Goal: Task Accomplishment & Management: Complete application form

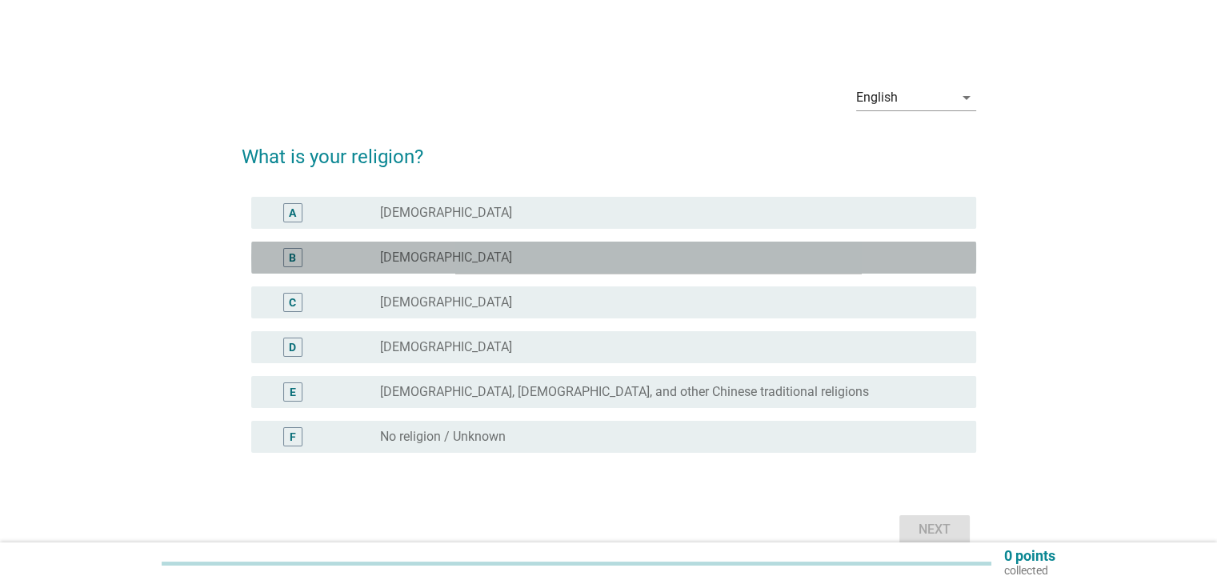
click at [425, 255] on label "[DEMOGRAPHIC_DATA]" at bounding box center [446, 258] width 132 height 16
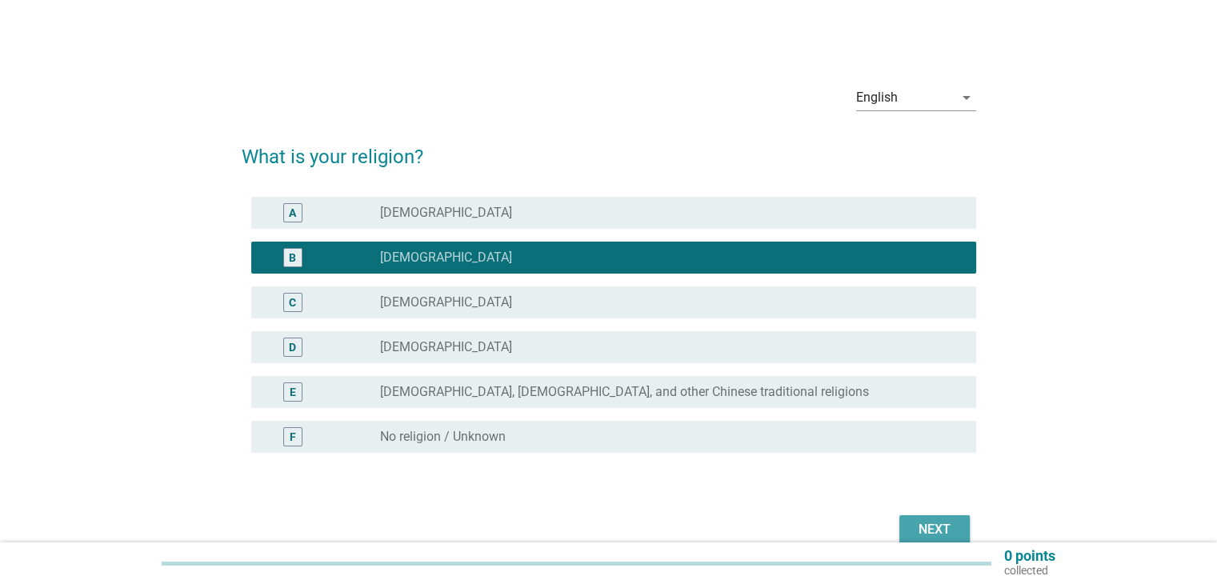
click at [935, 527] on div "Next" at bounding box center [934, 529] width 45 height 19
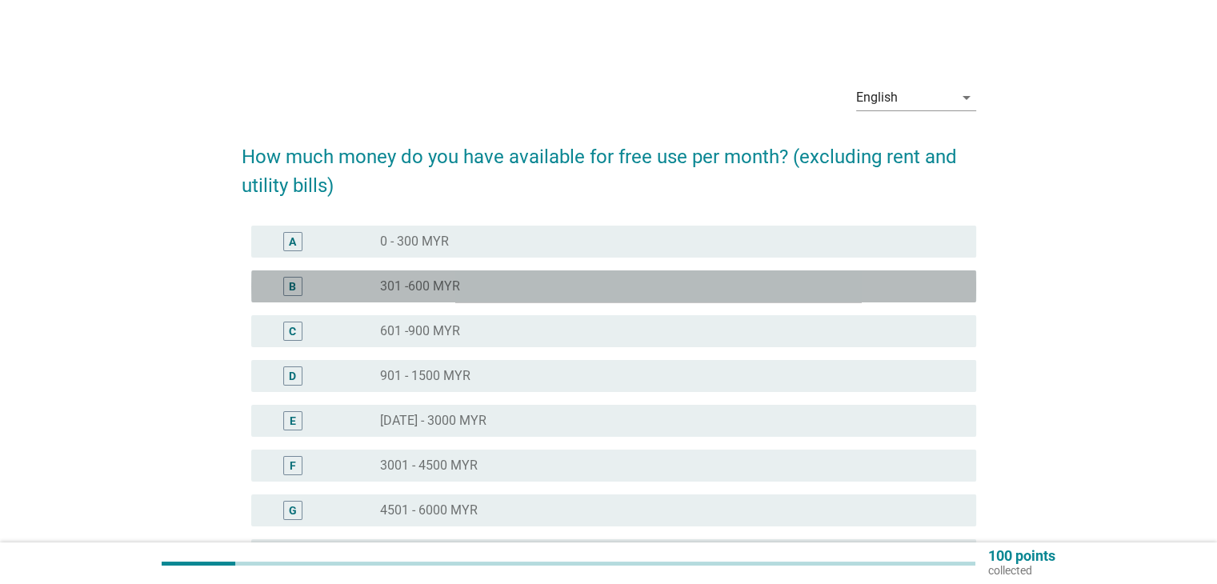
click at [487, 292] on div "radio_button_unchecked 301 -600 MYR" at bounding box center [665, 286] width 570 height 16
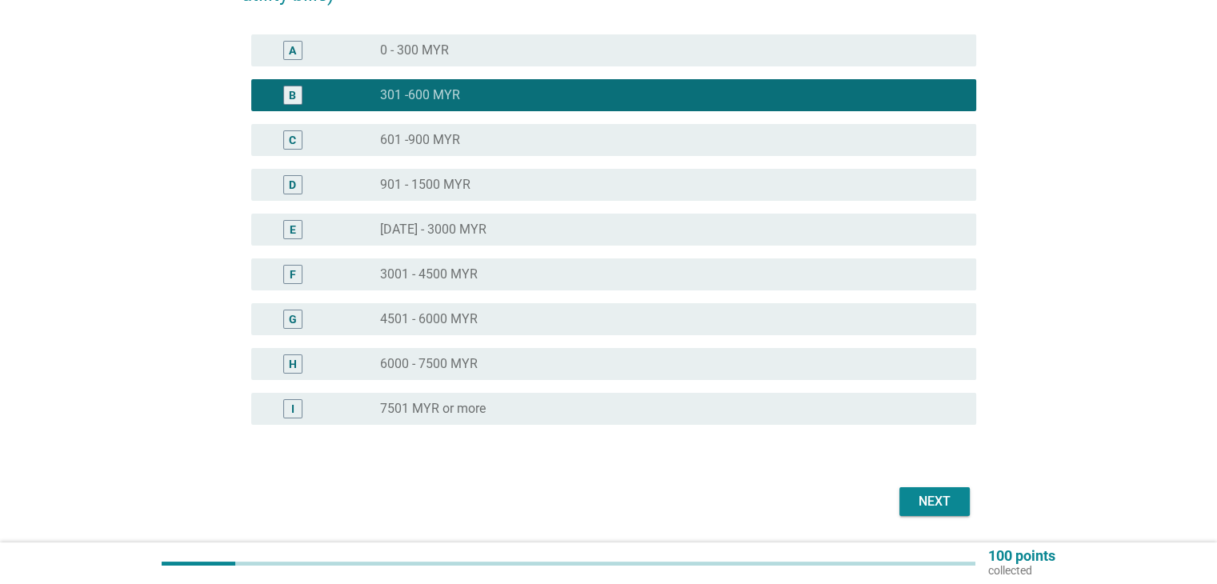
scroll to position [242, 0]
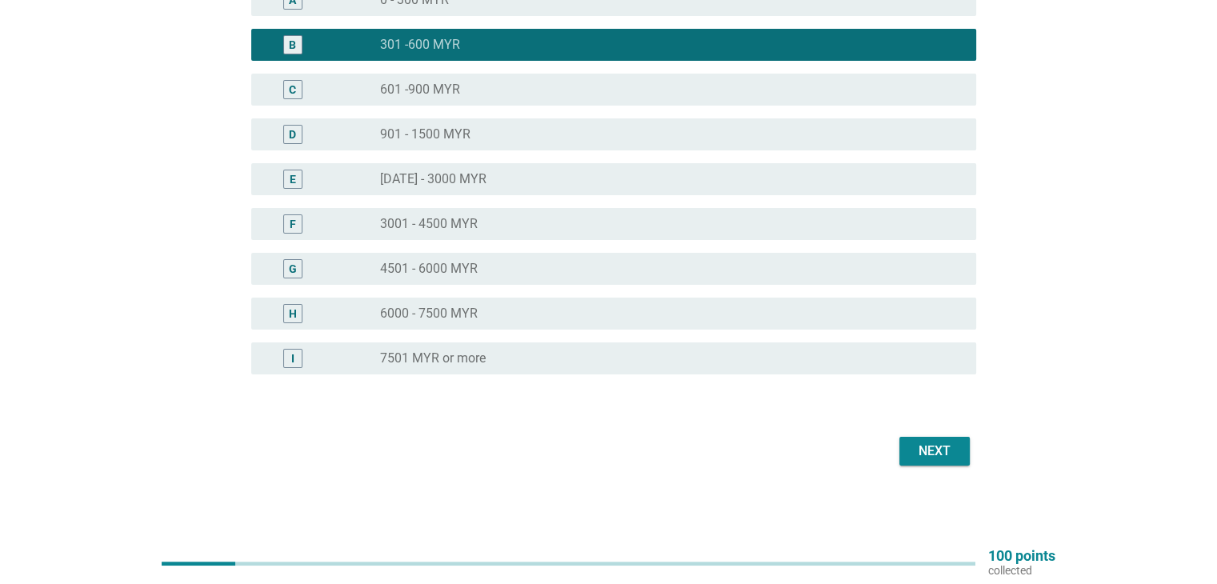
click at [948, 452] on div "Next" at bounding box center [934, 451] width 45 height 19
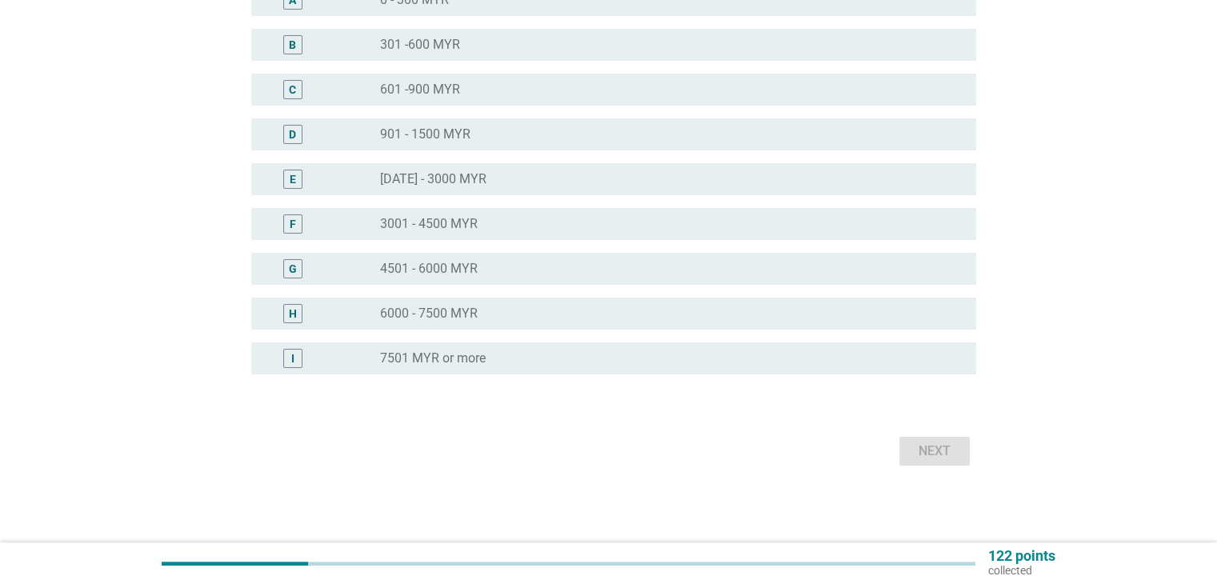
scroll to position [0, 0]
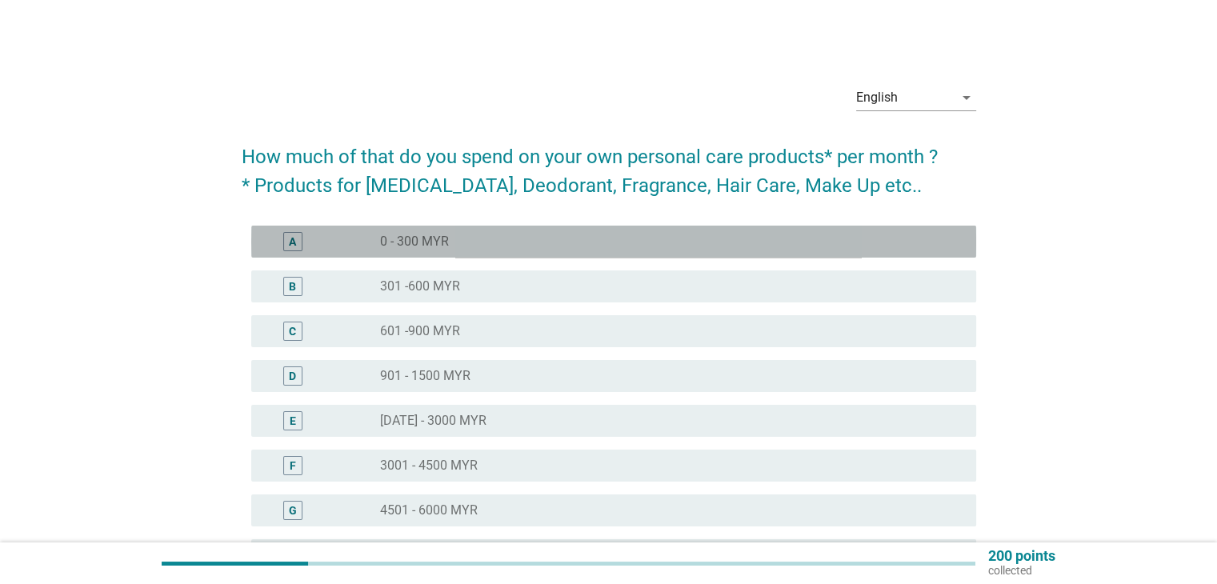
click at [509, 242] on div "radio_button_unchecked 0 - 300 MYR" at bounding box center [665, 242] width 570 height 16
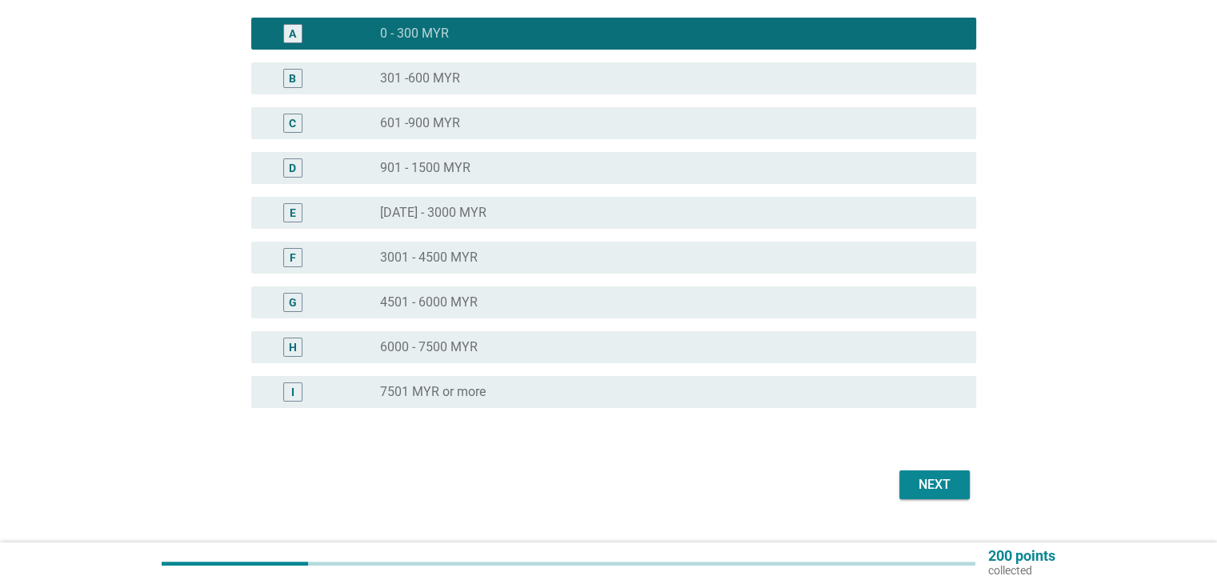
scroll to position [240, 0]
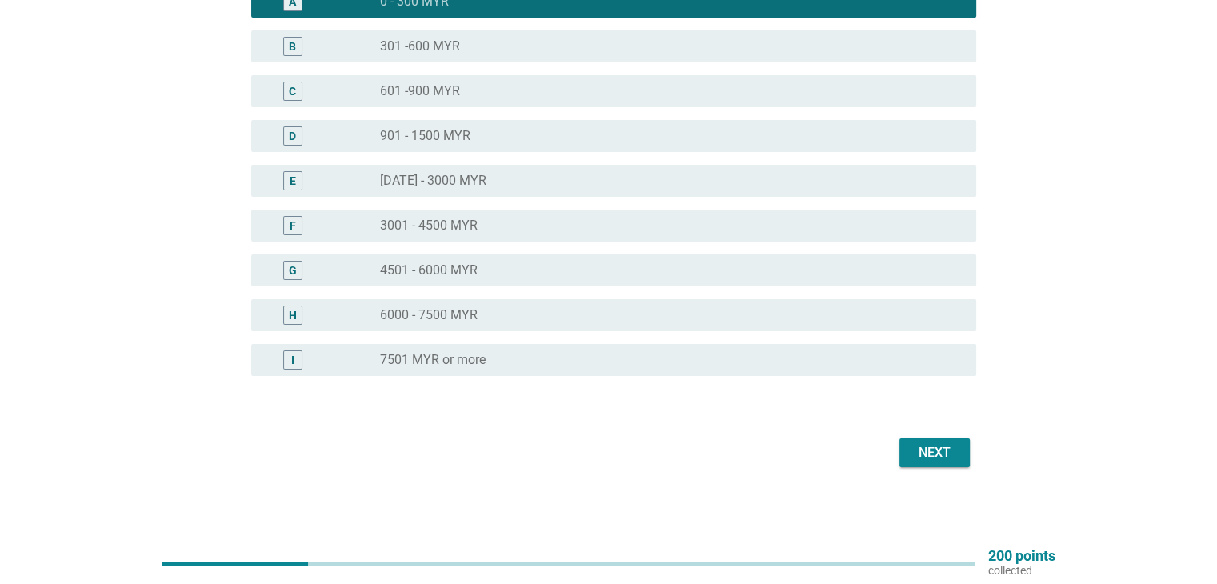
click at [943, 446] on div "Next" at bounding box center [934, 452] width 45 height 19
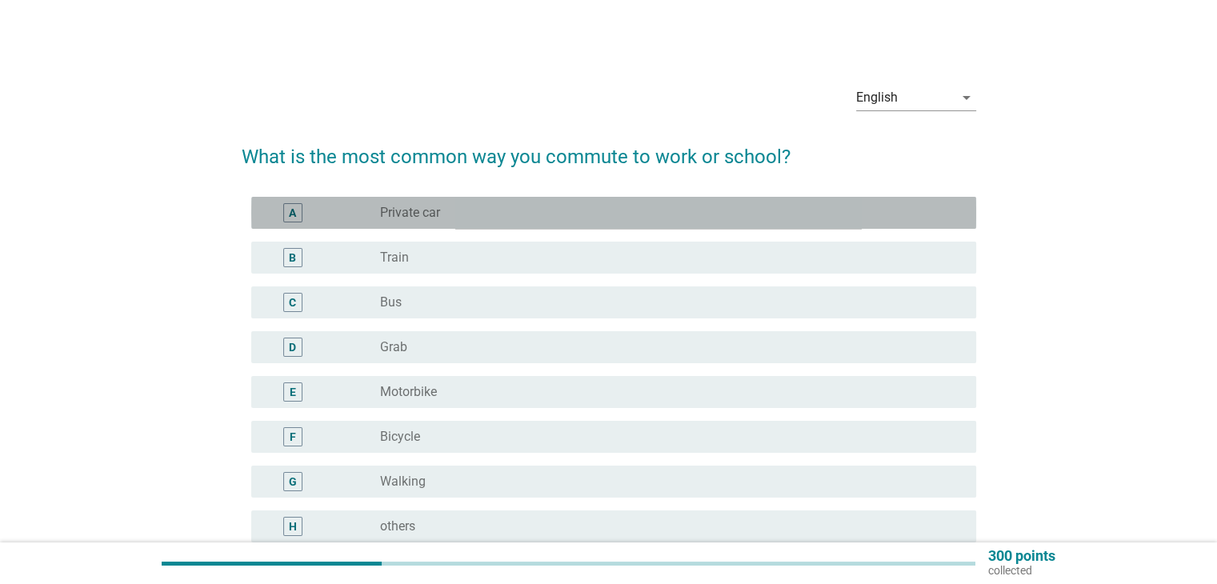
click at [460, 227] on div "A radio_button_unchecked Private car" at bounding box center [613, 213] width 725 height 32
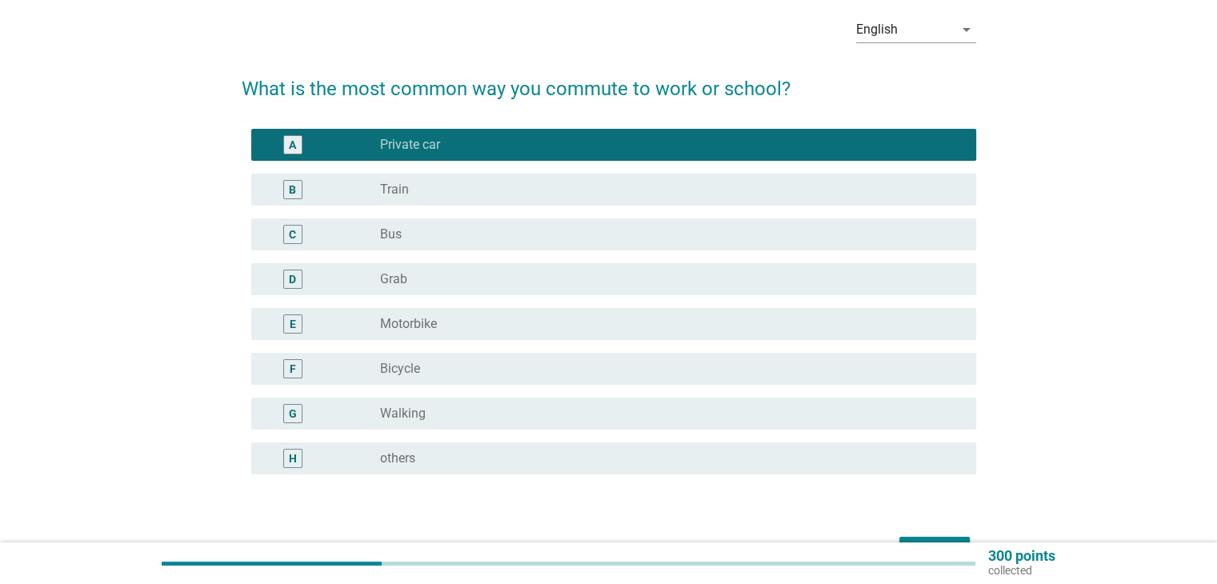
scroll to position [168, 0]
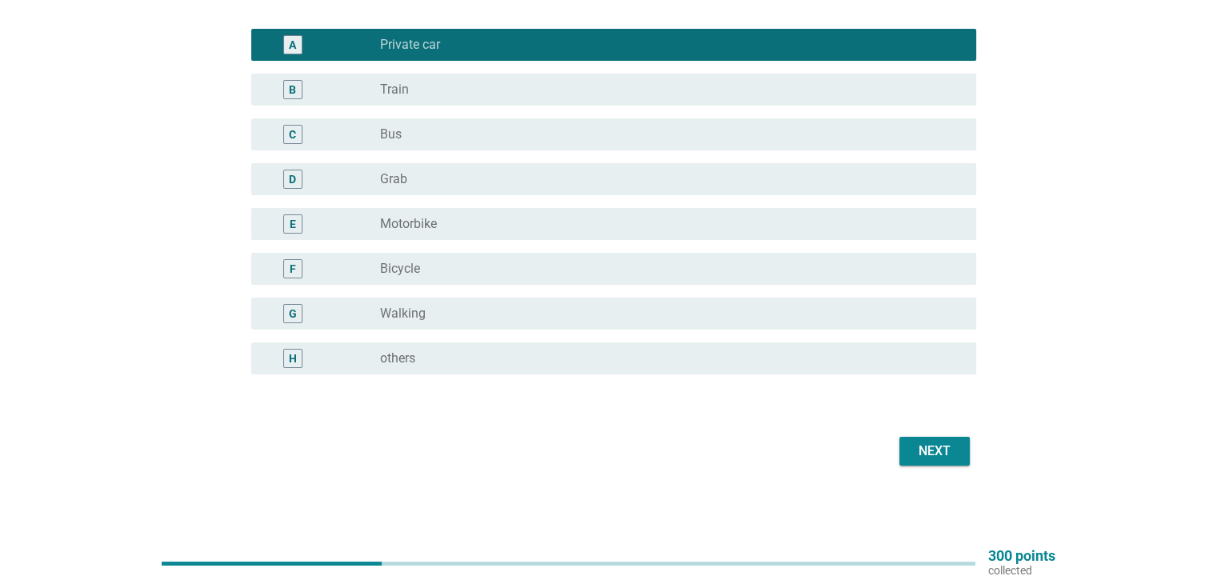
click at [932, 458] on div "Next" at bounding box center [934, 451] width 45 height 19
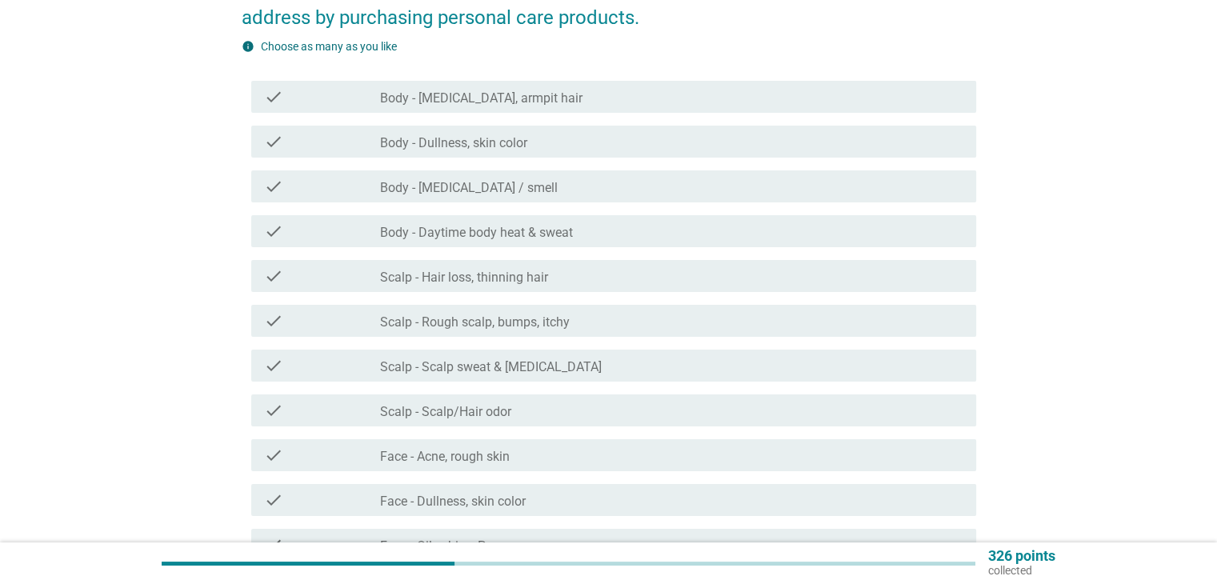
scroll to position [0, 0]
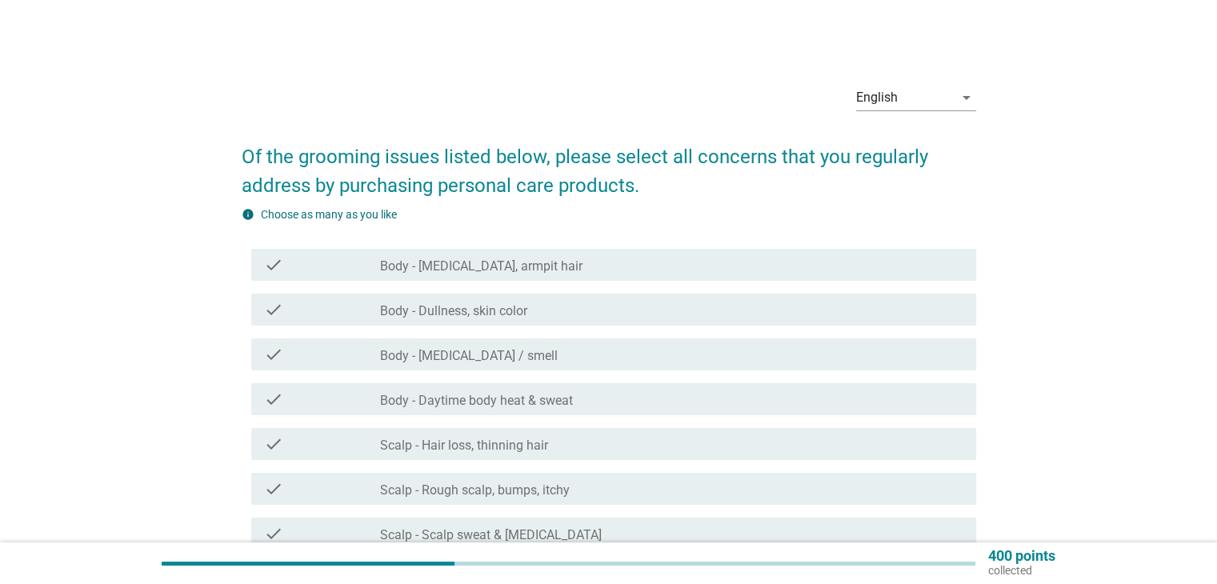
click at [554, 262] on div "check_box_outline_blank Body - [MEDICAL_DATA], armpit hair" at bounding box center [671, 264] width 583 height 19
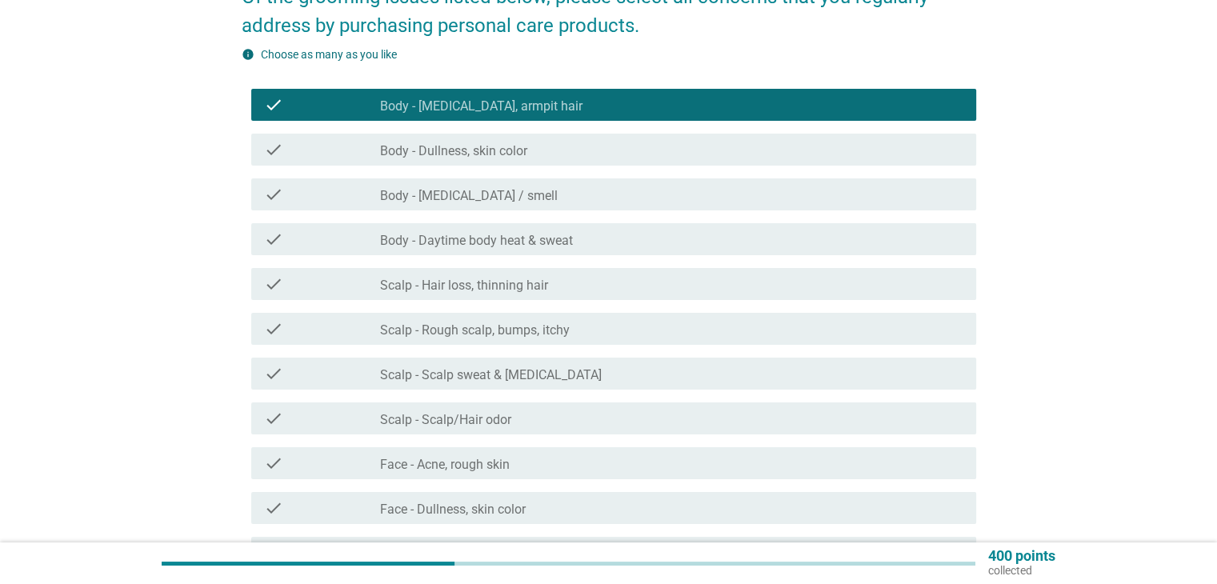
scroll to position [320, 0]
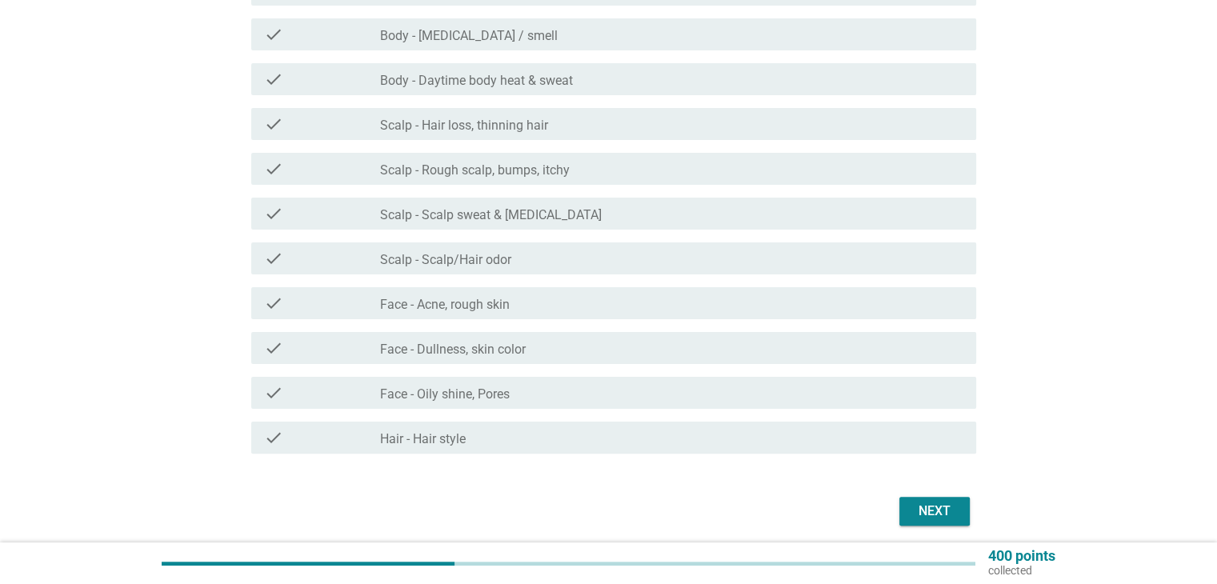
click at [464, 120] on label "Scalp - Hair loss, thinning hair" at bounding box center [464, 126] width 168 height 16
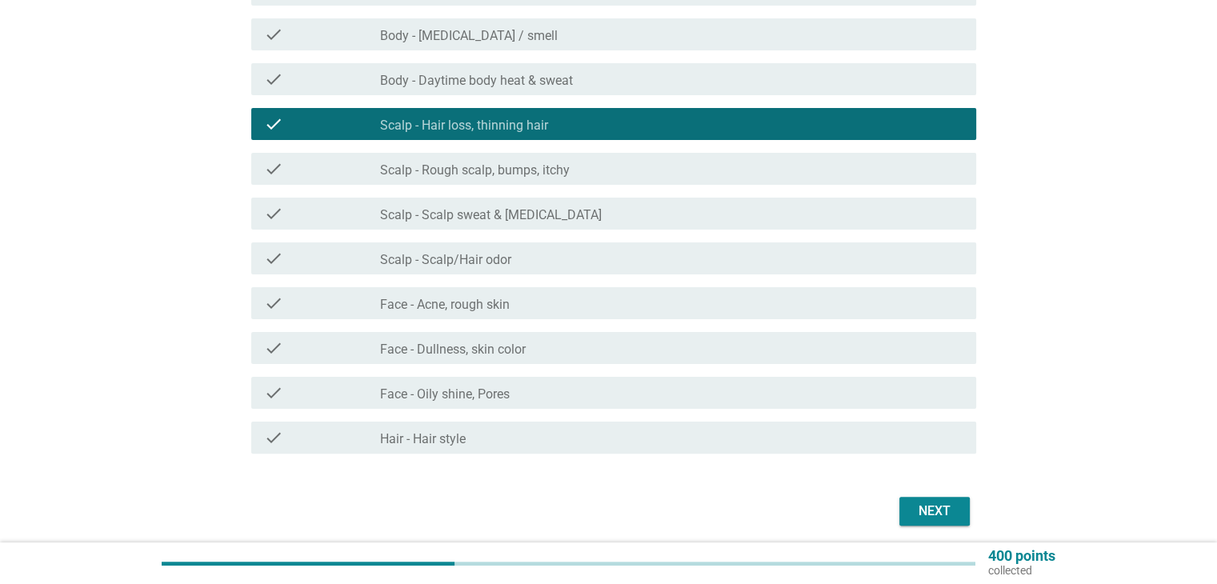
click at [925, 517] on div "Next" at bounding box center [934, 511] width 45 height 19
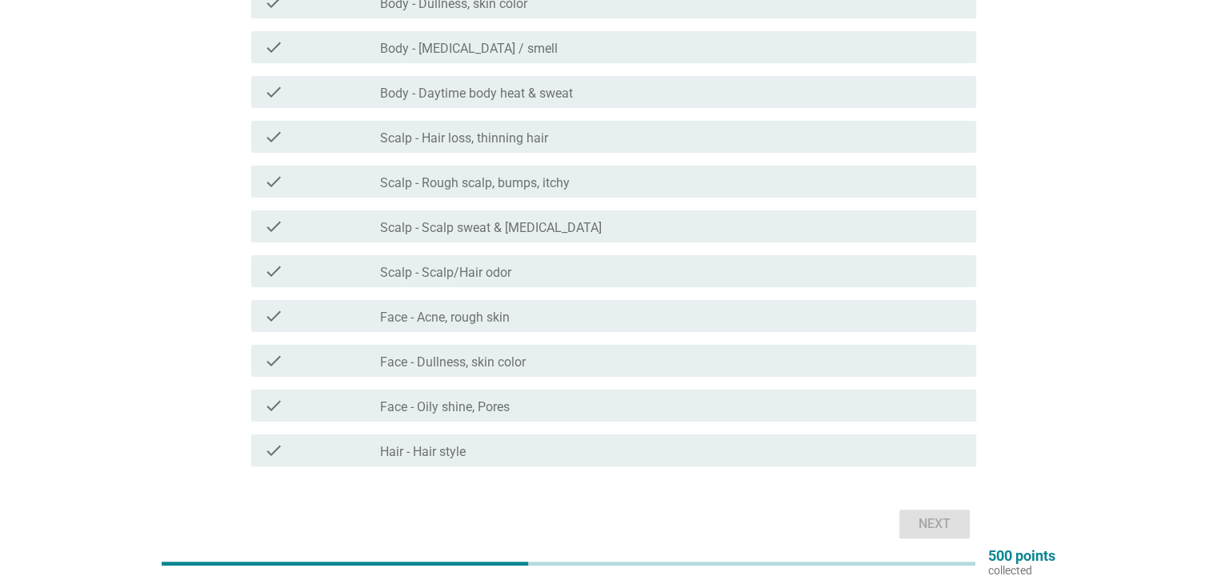
scroll to position [220, 0]
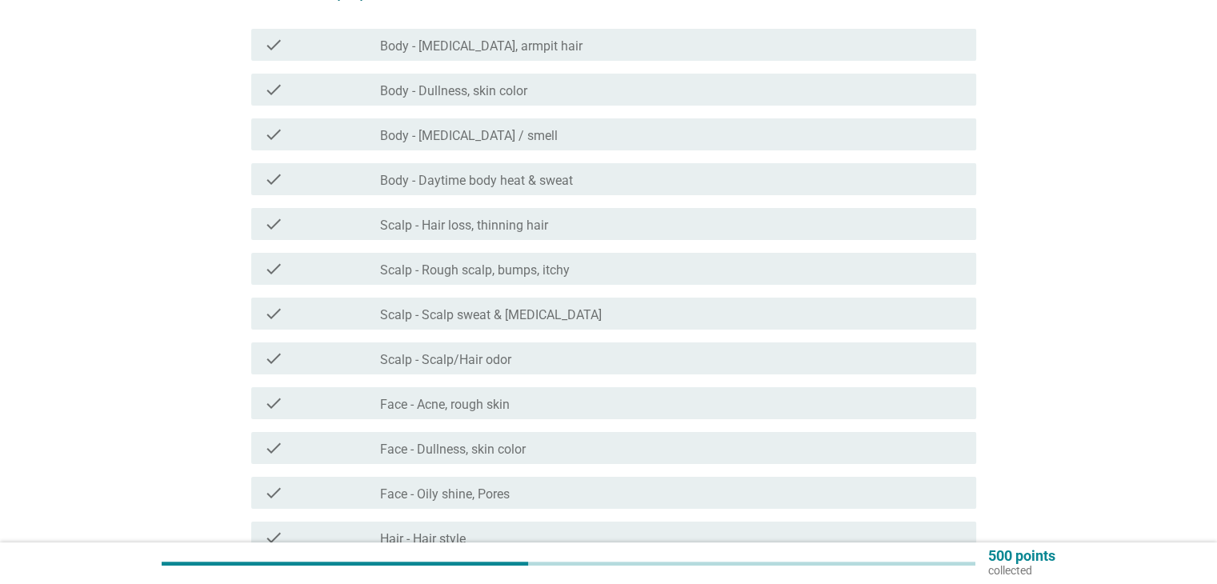
drag, startPoint x: 503, startPoint y: 226, endPoint x: 512, endPoint y: 38, distance: 187.4
click at [512, 38] on div "check check_box_outline_blank Body - [MEDICAL_DATA], armpit hair check check_bo…" at bounding box center [609, 291] width 735 height 538
click at [489, 218] on label "Scalp - Hair loss, thinning hair" at bounding box center [464, 226] width 168 height 16
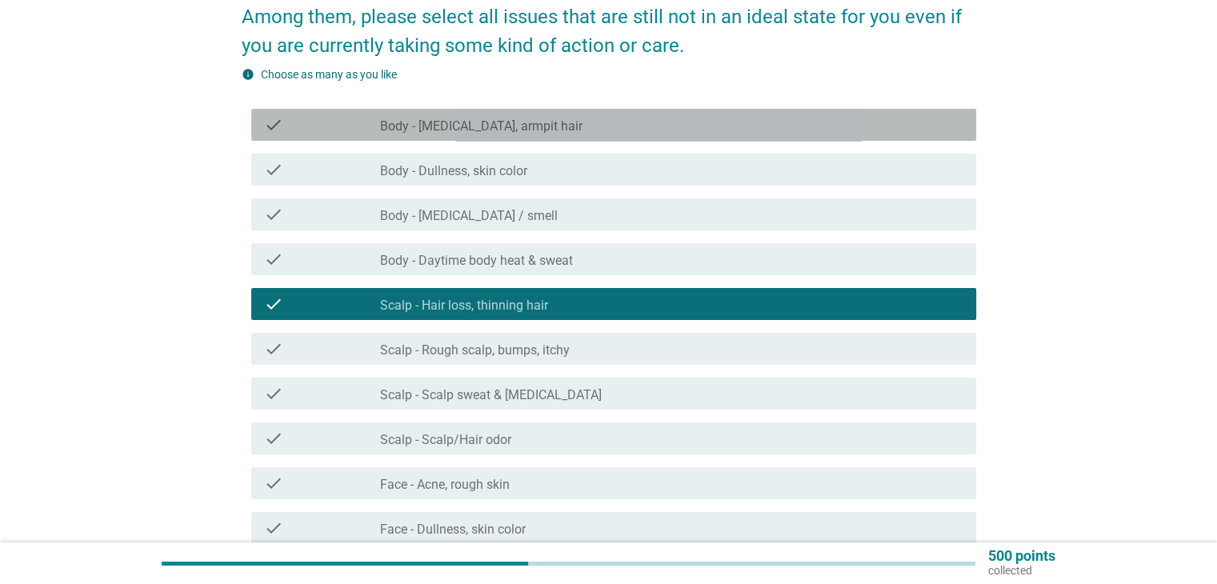
click at [509, 125] on label "Body - [MEDICAL_DATA], armpit hair" at bounding box center [481, 126] width 202 height 16
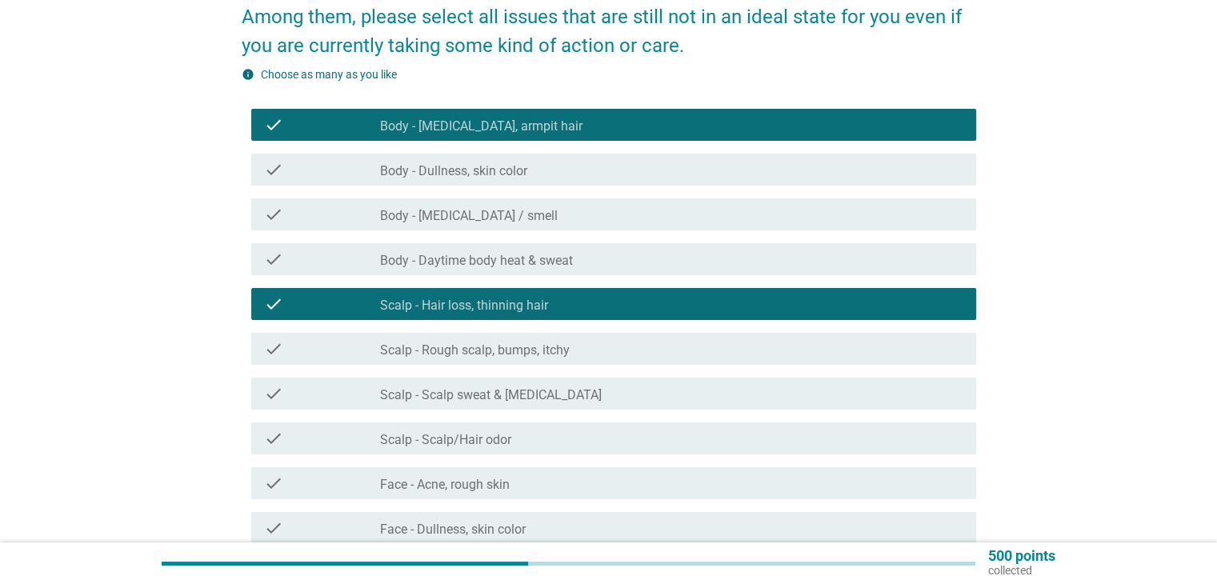
scroll to position [380, 0]
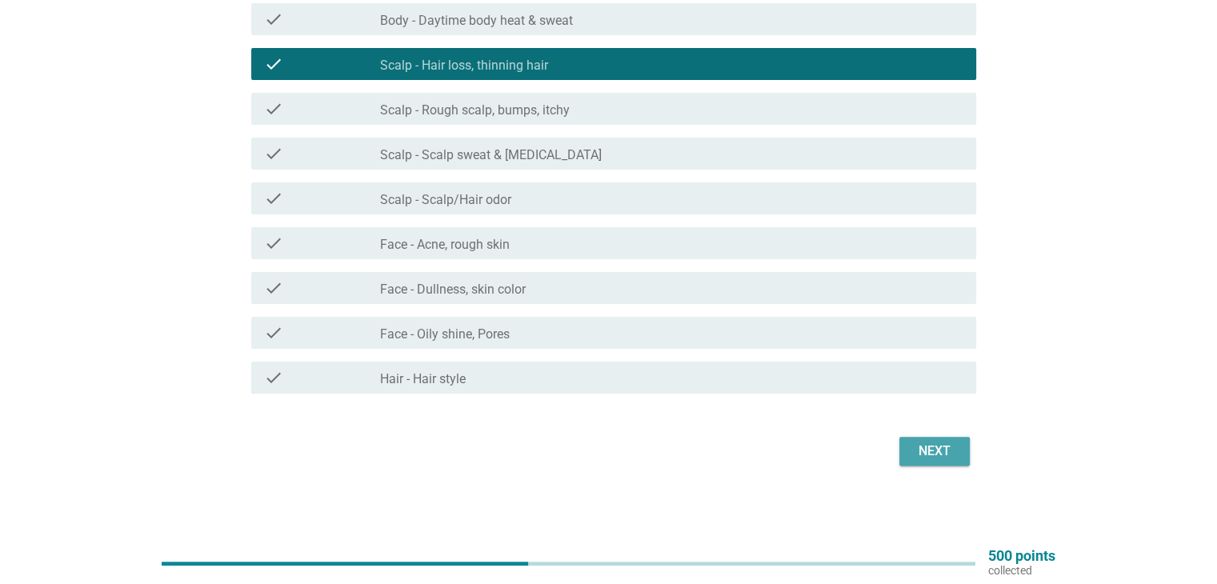
click at [960, 454] on button "Next" at bounding box center [934, 451] width 70 height 29
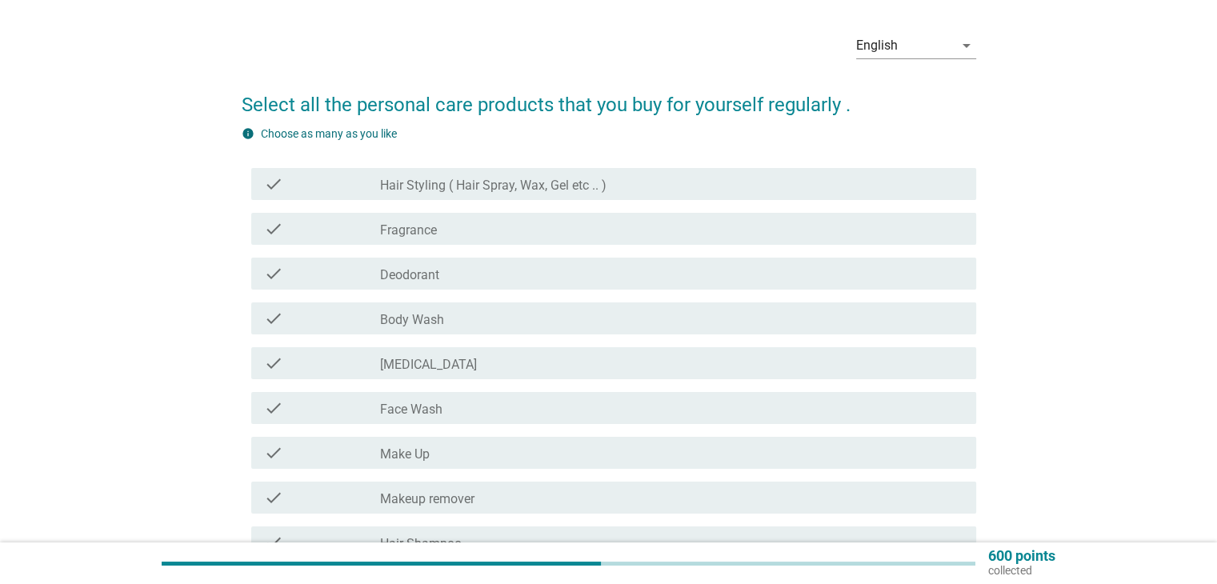
scroll to position [80, 0]
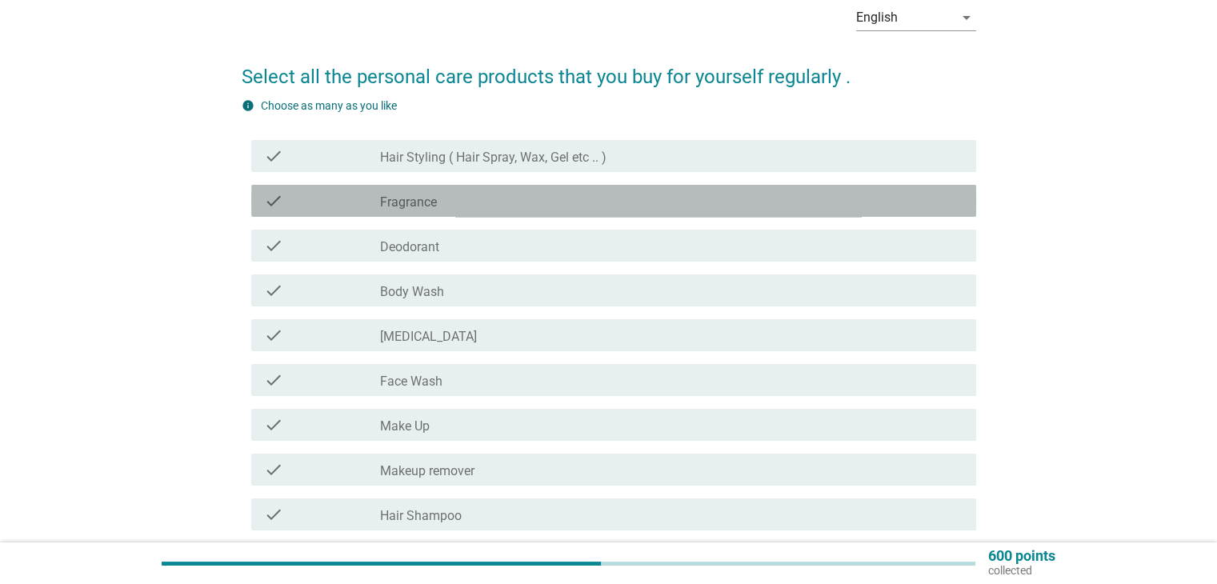
click at [510, 196] on div "check_box_outline_blank Fragrance" at bounding box center [671, 200] width 583 height 19
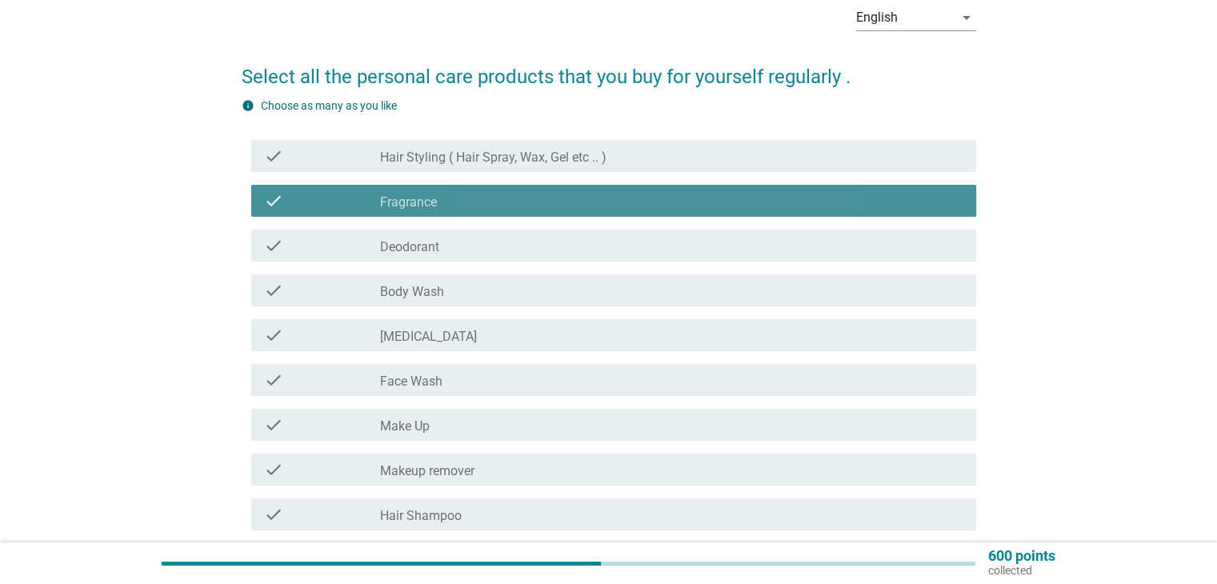
click at [510, 196] on div "check_box_outline_blank Fragrance" at bounding box center [671, 200] width 583 height 19
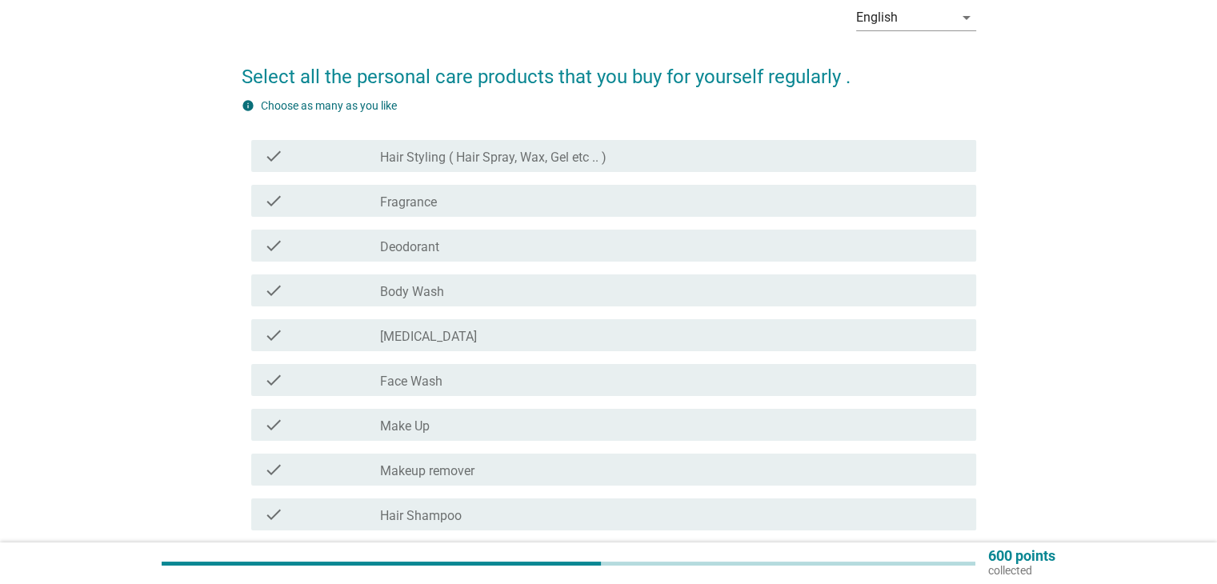
click at [461, 422] on div "check_box_outline_blank Make Up" at bounding box center [671, 424] width 583 height 19
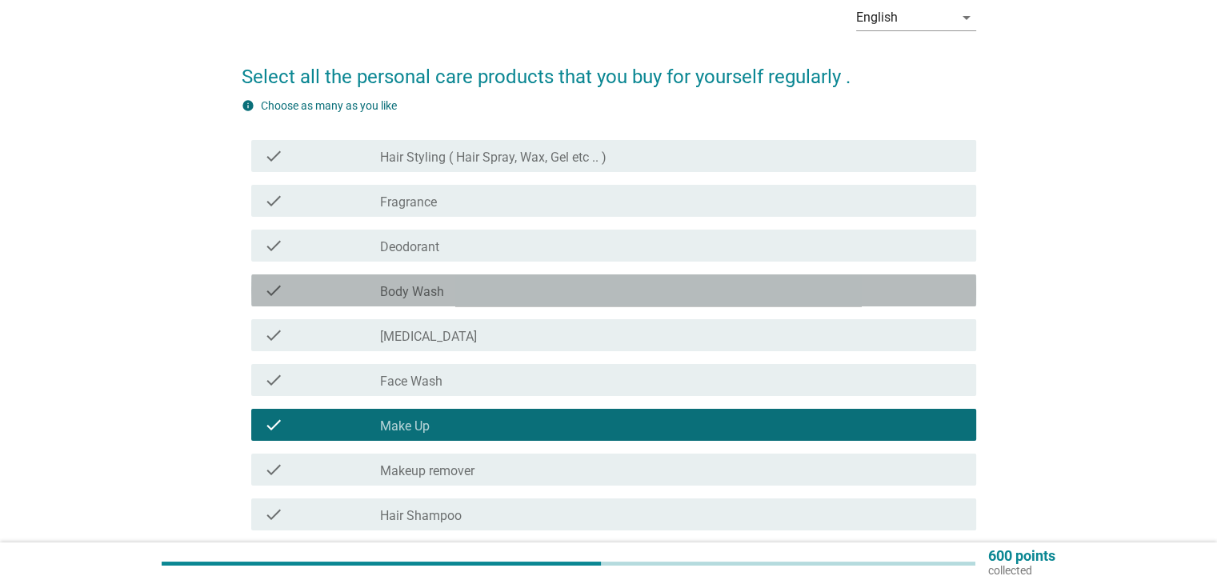
click at [475, 292] on div "check_box_outline_blank Body Wash" at bounding box center [671, 290] width 583 height 19
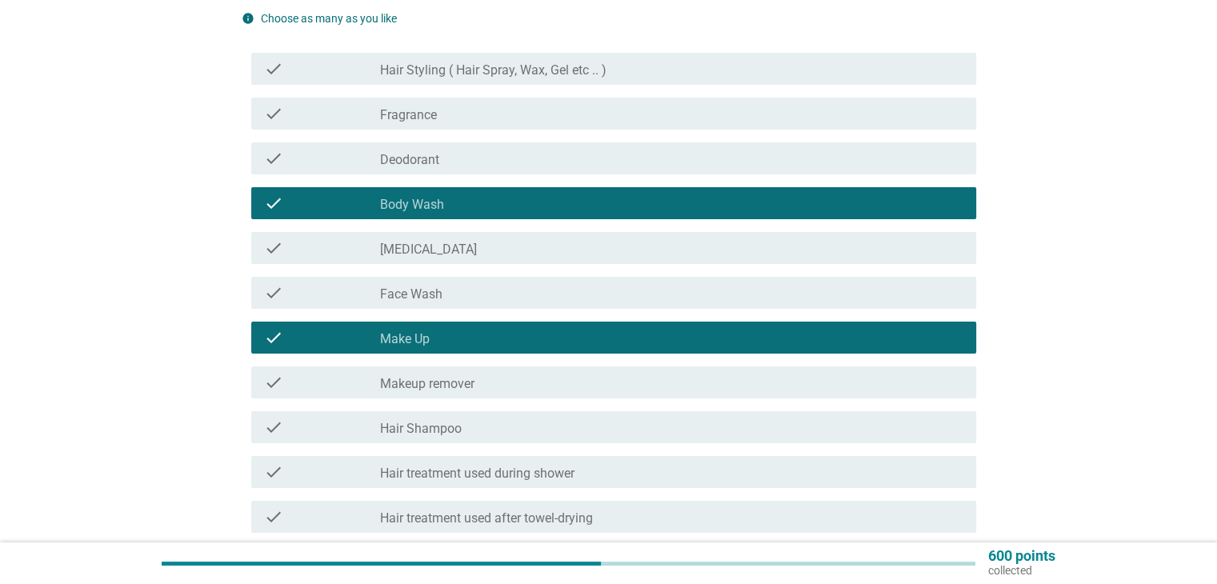
scroll to position [320, 0]
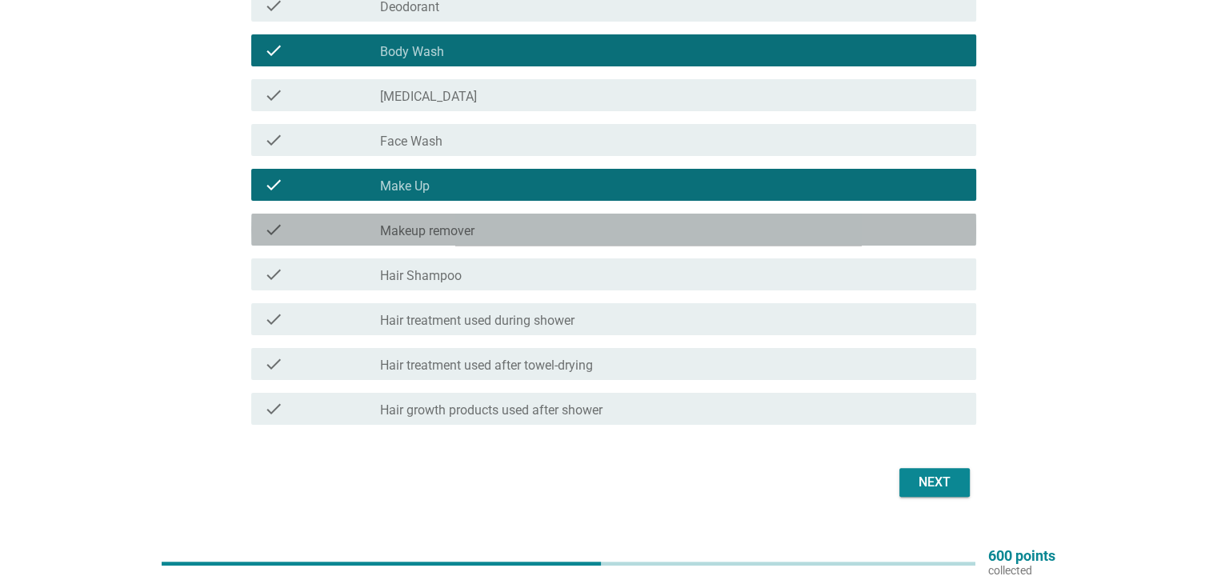
click at [494, 238] on div "check_box_outline_blank Makeup remover" at bounding box center [671, 229] width 583 height 19
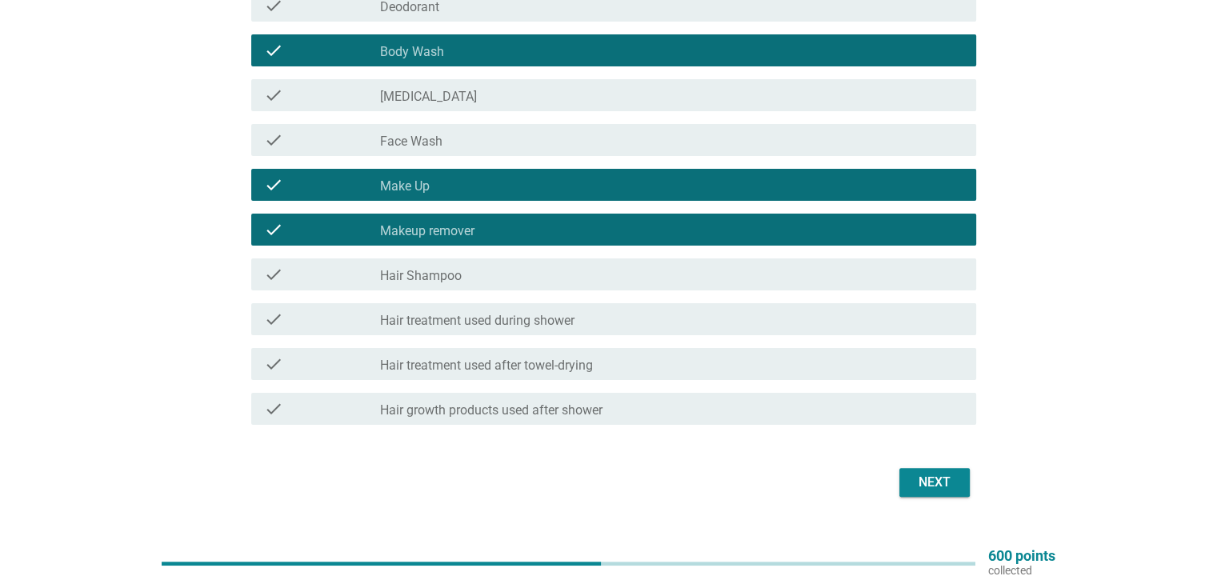
click at [494, 282] on div "check_box_outline_blank Hair Shampoo" at bounding box center [671, 274] width 583 height 19
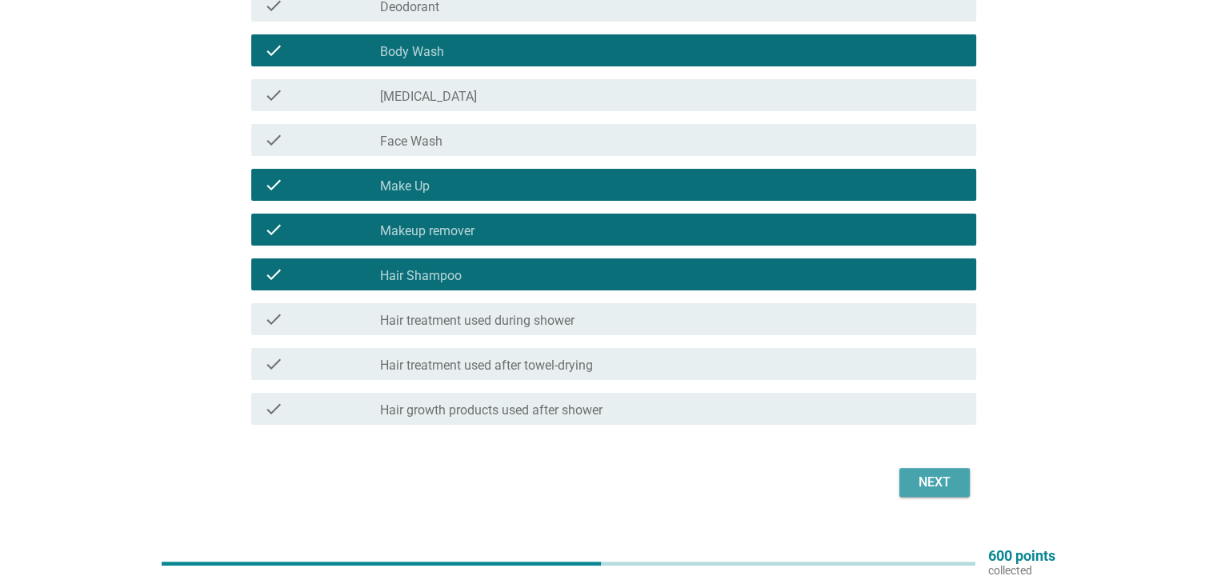
click at [917, 475] on div "Next" at bounding box center [934, 482] width 45 height 19
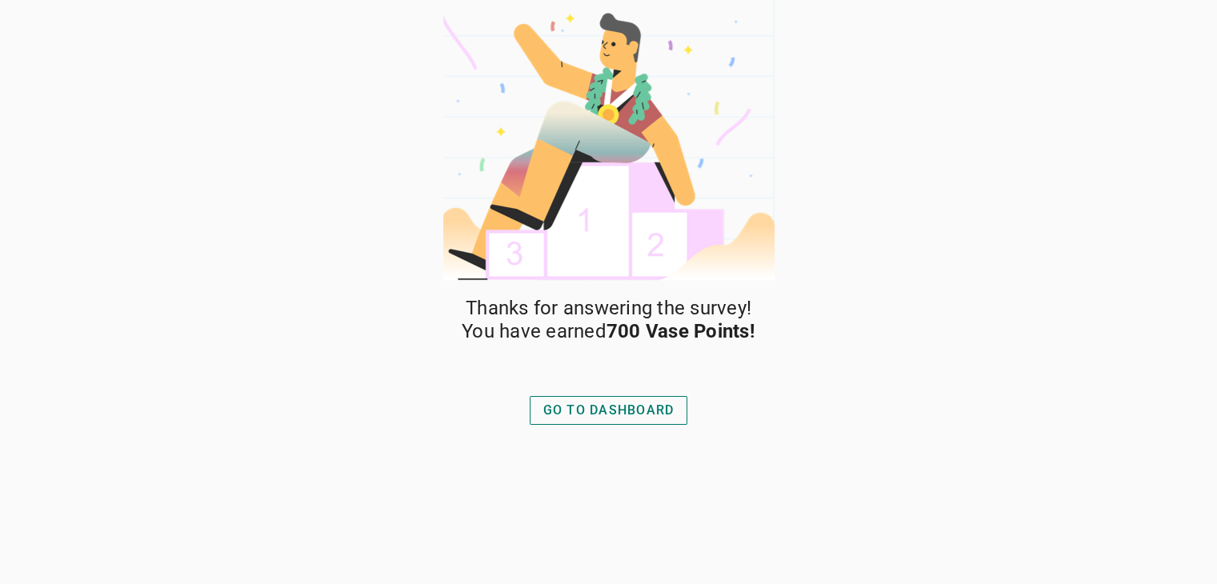
click at [622, 404] on div "GO TO DASHBOARD" at bounding box center [608, 410] width 131 height 19
